Goal: Find specific page/section: Find specific page/section

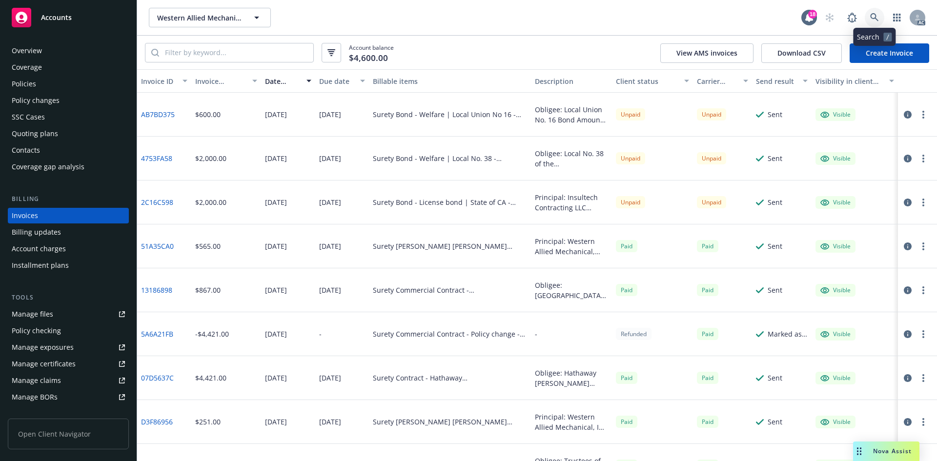
click at [871, 17] on icon at bounding box center [874, 17] width 8 height 8
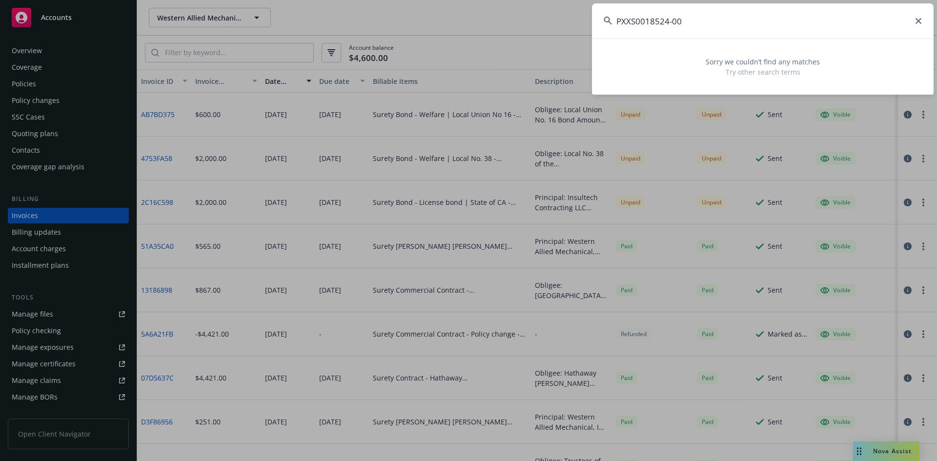
drag, startPoint x: 762, startPoint y: 23, endPoint x: 604, endPoint y: 28, distance: 158.2
click at [604, 28] on input "PXXS0018524-00" at bounding box center [763, 20] width 342 height 35
click at [723, 24] on input "PXXS0018524-00" at bounding box center [763, 20] width 342 height 35
type input "PXXS0018524-00"
click at [812, 22] on input "PXXS0018524-00" at bounding box center [763, 20] width 342 height 35
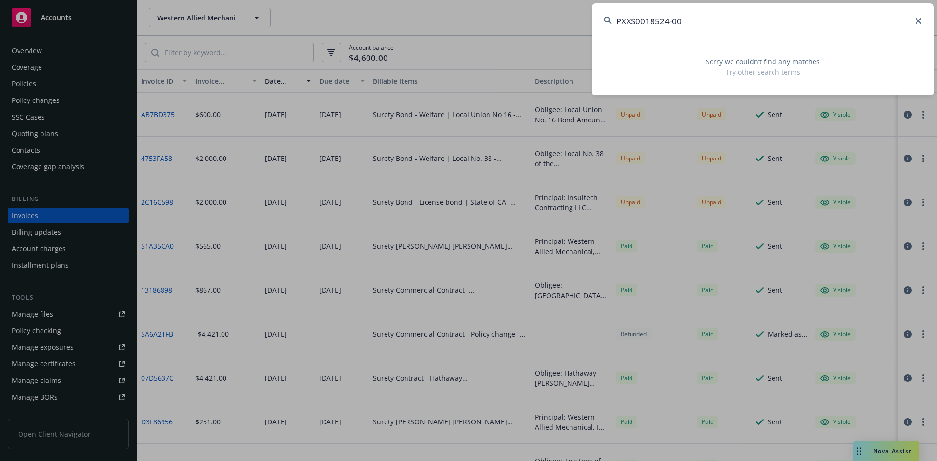
click at [812, 22] on input "PXXS0018524-00" at bounding box center [763, 20] width 342 height 35
drag, startPoint x: 694, startPoint y: 28, endPoint x: 586, endPoint y: 33, distance: 107.5
click at [586, 33] on div "CPL2680882A Sorry we couldn’t find any matches Try other search terms" at bounding box center [468, 230] width 937 height 461
type input "CPL2680882A"
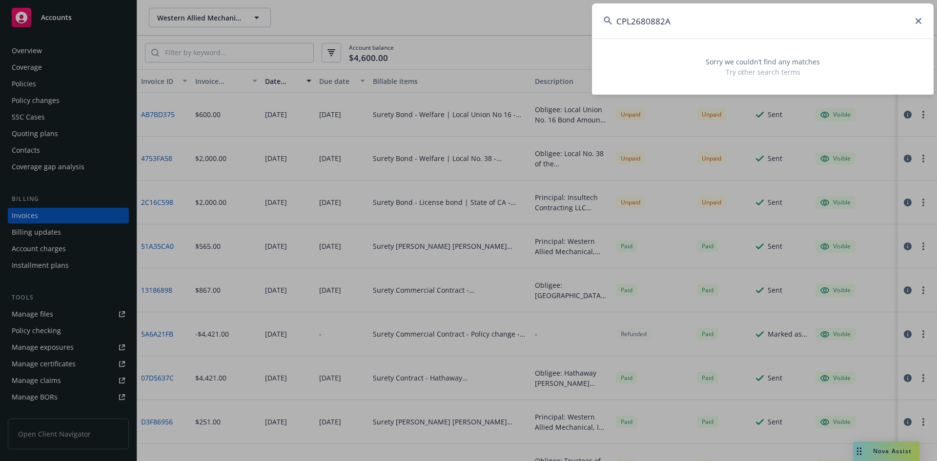
click at [677, 19] on input "CPL2680882A" at bounding box center [763, 20] width 342 height 35
drag, startPoint x: 677, startPoint y: 21, endPoint x: 489, endPoint y: 22, distance: 187.9
click at [489, 22] on div "CPL2680882A Sorry we couldn’t find any matches Try other search terms" at bounding box center [468, 230] width 937 height 461
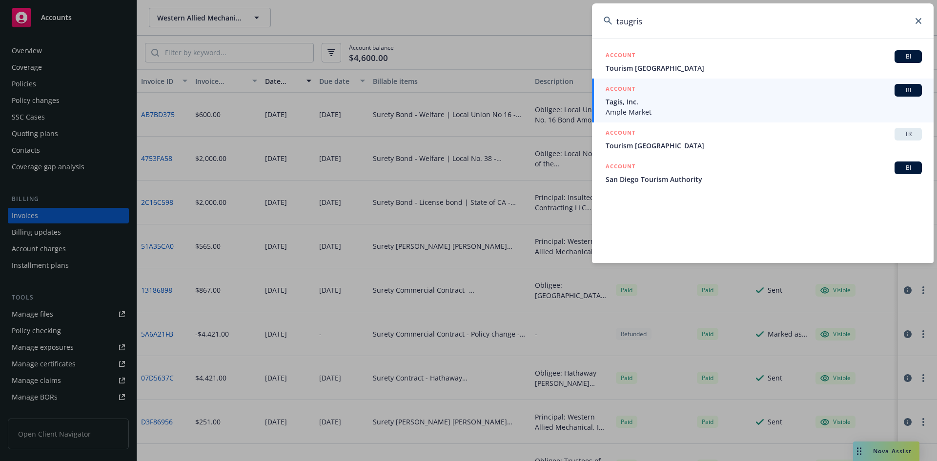
type input "taugris"
click at [711, 38] on input "taugris" at bounding box center [763, 20] width 342 height 35
click at [669, 31] on input "taugris" at bounding box center [763, 20] width 342 height 35
drag, startPoint x: 658, startPoint y: 23, endPoint x: 485, endPoint y: 25, distance: 173.3
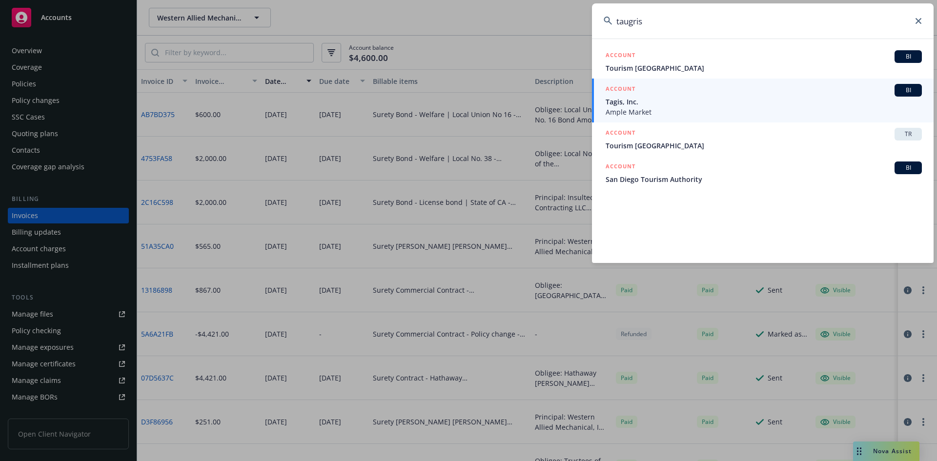
click at [485, 23] on div "taugris ACCOUNT BI Tourism Fiji ACCOUNT BI Tagis, Inc. Ample Market ACCOUNT TR …" at bounding box center [468, 230] width 937 height 461
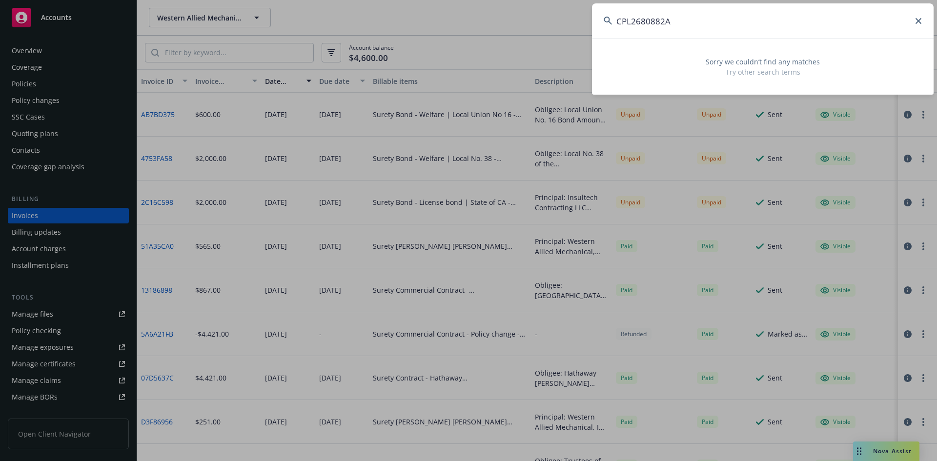
click at [631, 21] on input "CPL2680882A" at bounding box center [763, 20] width 342 height 35
type input "CPL 2680882A"
drag, startPoint x: 689, startPoint y: 19, endPoint x: 568, endPoint y: 19, distance: 121.0
click at [568, 19] on div "CPL 2680882A Sorry we couldn’t find any matches Try other search terms" at bounding box center [468, 230] width 937 height 461
